Goal: Complete application form

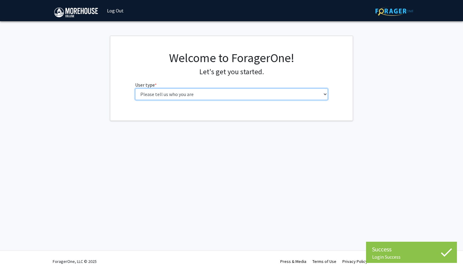
click at [200, 96] on select "Please tell us who you are Undergraduate Student Master's Student Doctoral Cand…" at bounding box center [231, 94] width 193 height 12
select select "1: undergrad"
click at [135, 88] on select "Please tell us who you are Undergraduate Student Master's Student Doctoral Cand…" at bounding box center [231, 94] width 193 height 12
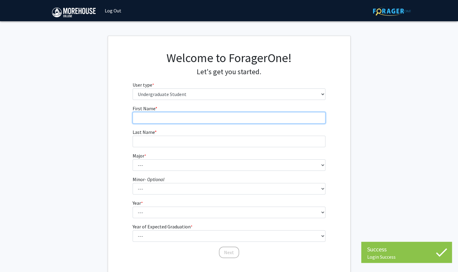
click at [197, 114] on input "First Name * required" at bounding box center [229, 118] width 193 height 12
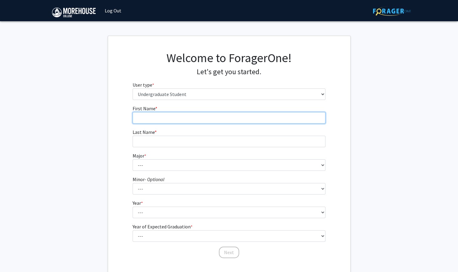
type input "Dagogo"
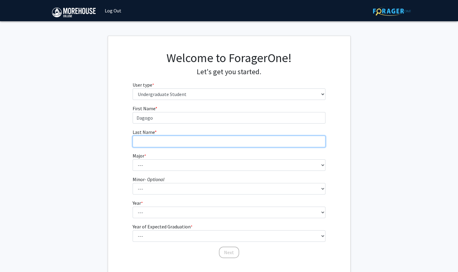
type input "Obomanu"
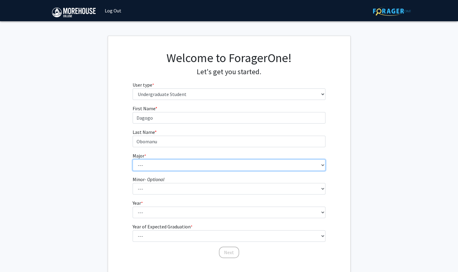
click at [173, 164] on select "--- Africana Studies Applied Physics Art History Art Studies Biology Business A…" at bounding box center [229, 165] width 193 height 12
select select "31: 2121"
click at [133, 159] on select "--- Africana Studies Applied Physics Art History Art Studies Biology Business A…" at bounding box center [229, 165] width 193 height 12
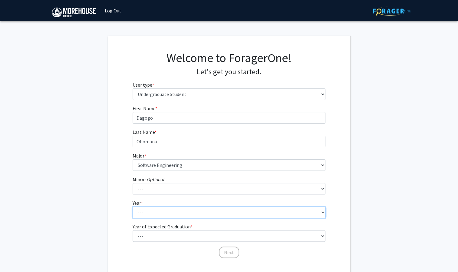
click at [177, 212] on select "--- First-year Sophomore Junior Senior Postbaccalaureate Certificate" at bounding box center [229, 212] width 193 height 12
select select "1: first-year"
click at [133, 206] on select "--- First-year Sophomore Junior Senior Postbaccalaureate Certificate" at bounding box center [229, 212] width 193 height 12
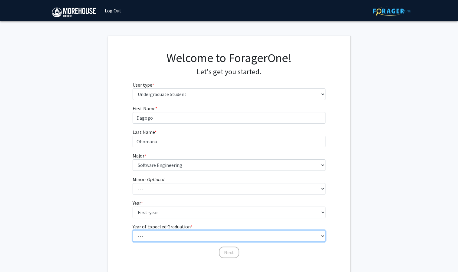
click at [167, 236] on select "--- 2025 2026 2027 2028 2029 2030 2031 2032 2033 2034" at bounding box center [229, 236] width 193 height 12
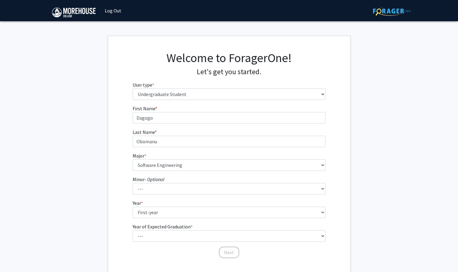
click at [176, 244] on form "First Name * required [PERSON_NAME] Last Name * required Obomanu Major * requir…" at bounding box center [229, 179] width 193 height 148
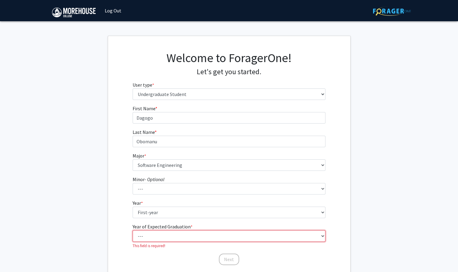
click at [171, 235] on select "--- 2025 2026 2027 2028 2029 2030 2031 2032 2033 2034" at bounding box center [229, 236] width 193 height 12
select select "5: 2029"
click at [133, 230] on select "--- 2025 2026 2027 2028 2029 2030 2031 2032 2033 2034" at bounding box center [229, 236] width 193 height 12
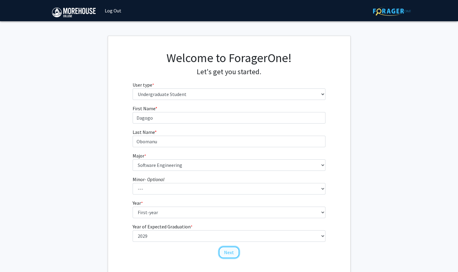
click at [226, 250] on button "Next" at bounding box center [229, 252] width 20 height 12
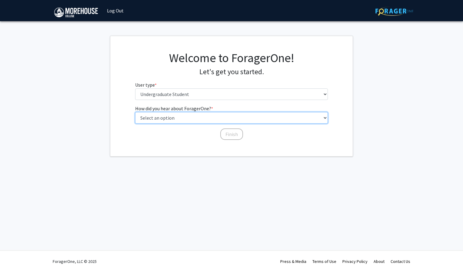
click at [189, 121] on select "Select an option Peer/student recommendation Faculty/staff recommendation Unive…" at bounding box center [231, 118] width 193 height 12
select select "4: university_email"
click at [135, 112] on select "Select an option Peer/student recommendation Faculty/staff recommendation Unive…" at bounding box center [231, 118] width 193 height 12
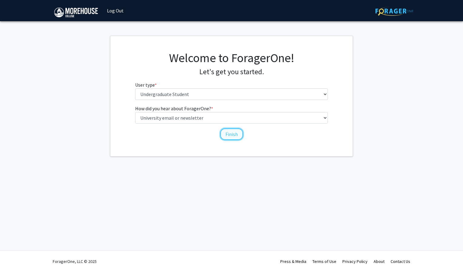
click at [226, 133] on button "Finish" at bounding box center [231, 134] width 23 height 12
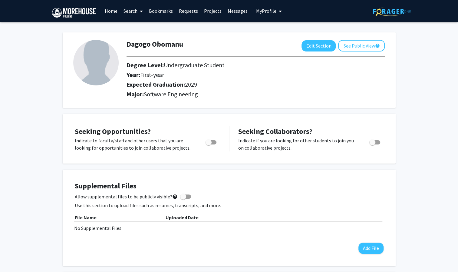
click at [136, 13] on link "Search" at bounding box center [133, 10] width 25 height 21
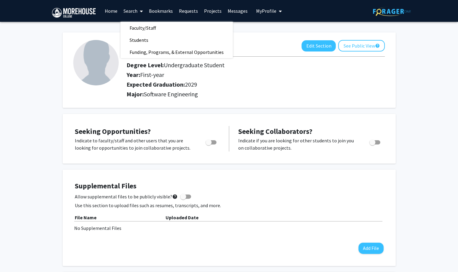
click at [163, 14] on link "Bookmarks" at bounding box center [161, 10] width 30 height 21
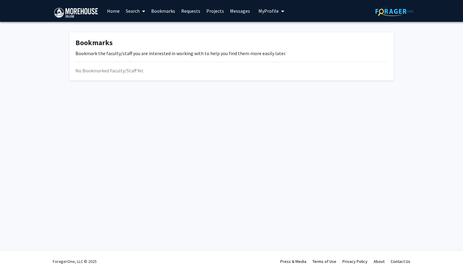
click at [191, 12] on link "Requests" at bounding box center [190, 10] width 25 height 21
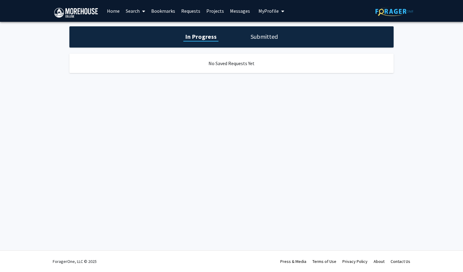
click at [219, 15] on link "Projects" at bounding box center [215, 10] width 24 height 21
